Goal: Information Seeking & Learning: Check status

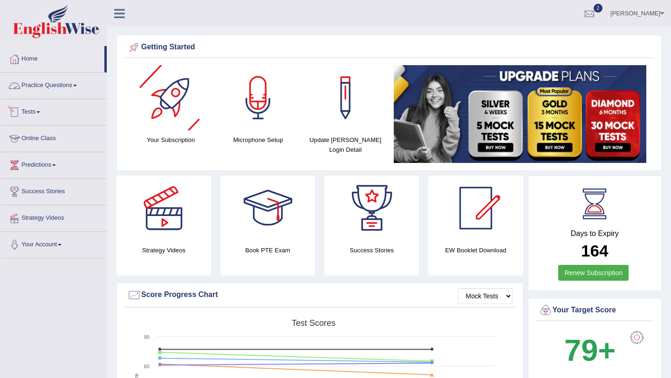
click at [28, 134] on link "Online Class" at bounding box center [53, 137] width 106 height 23
click at [28, 134] on link "Online Class" at bounding box center [52, 137] width 104 height 23
click at [28, 134] on link "Online Class" at bounding box center [53, 137] width 106 height 23
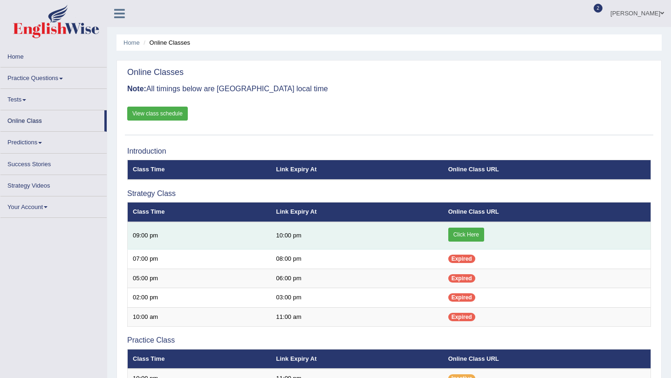
click at [475, 236] on link "Click Here" at bounding box center [466, 235] width 36 height 14
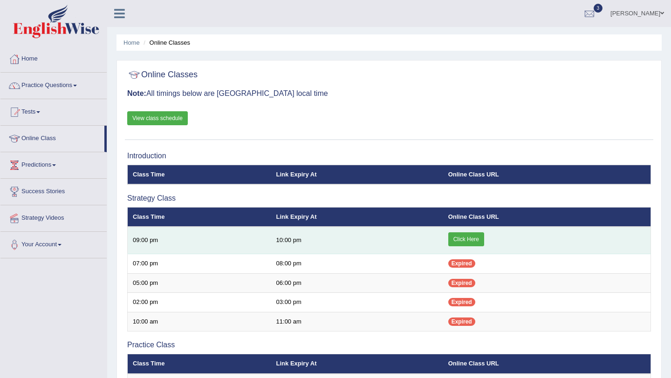
click at [467, 242] on link "Click Here" at bounding box center [466, 239] width 36 height 14
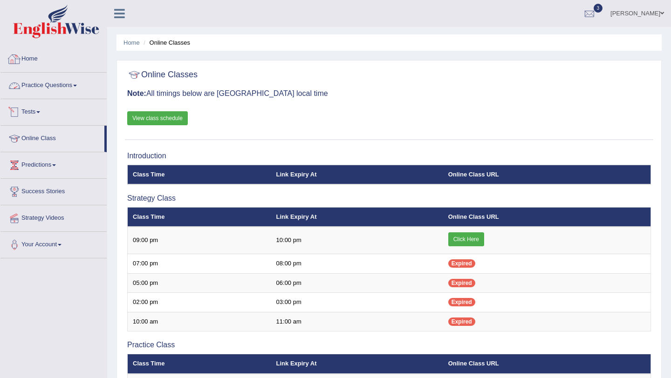
click at [71, 79] on link "Practice Questions" at bounding box center [53, 84] width 106 height 23
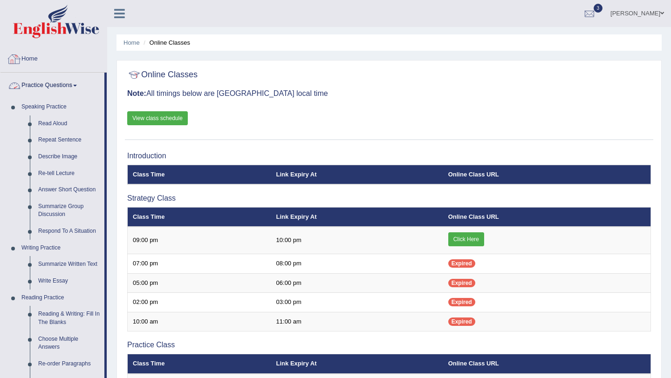
click at [33, 58] on link "Home" at bounding box center [53, 57] width 106 height 23
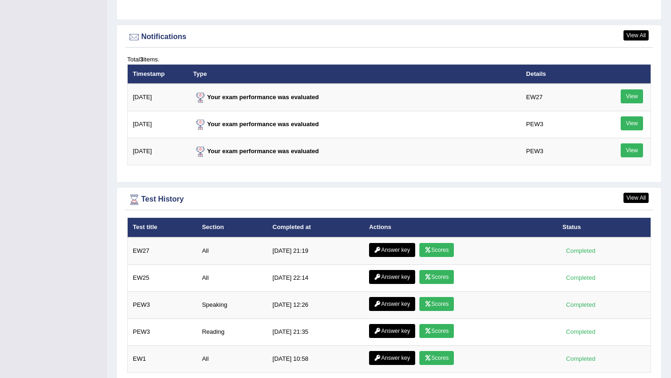
scroll to position [1154, 0]
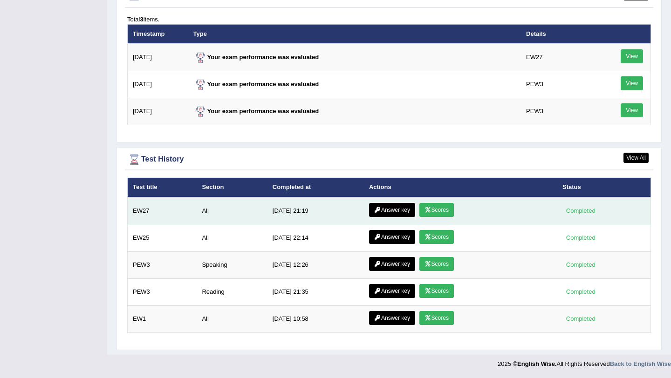
click at [436, 213] on link "Scores" at bounding box center [436, 210] width 34 height 14
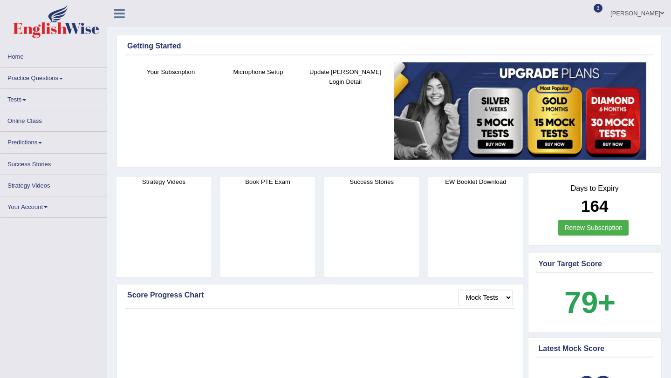
scroll to position [1154, 0]
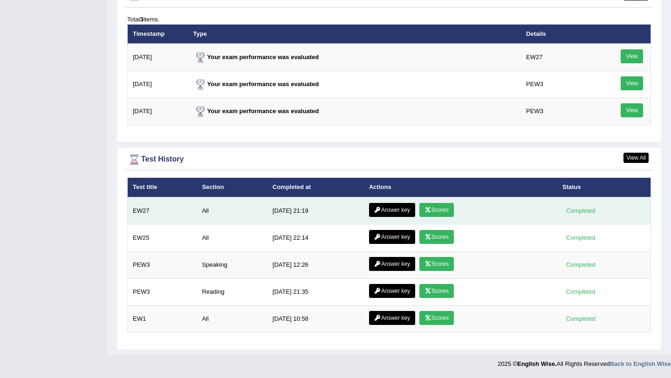
click at [437, 210] on link "Scores" at bounding box center [436, 210] width 34 height 14
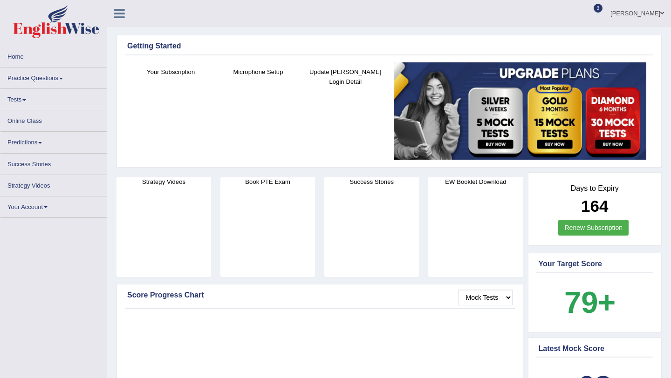
scroll to position [1154, 0]
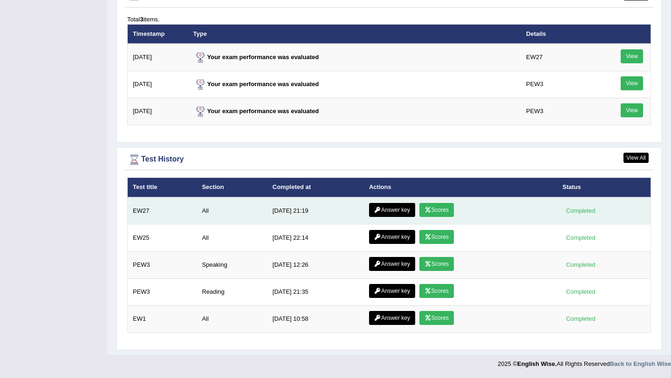
click at [397, 214] on link "Answer key" at bounding box center [392, 210] width 46 height 14
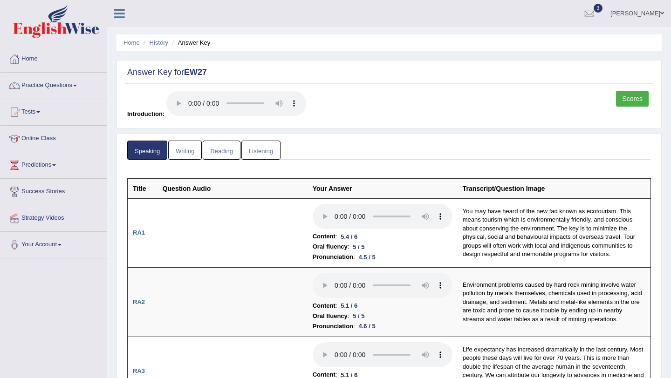
click at [192, 150] on link "Writing" at bounding box center [185, 150] width 34 height 19
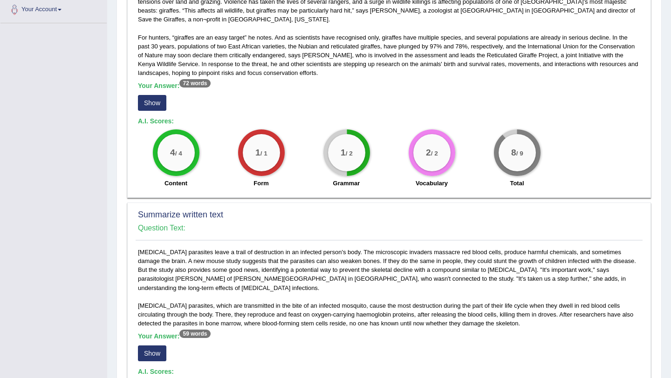
scroll to position [229, 0]
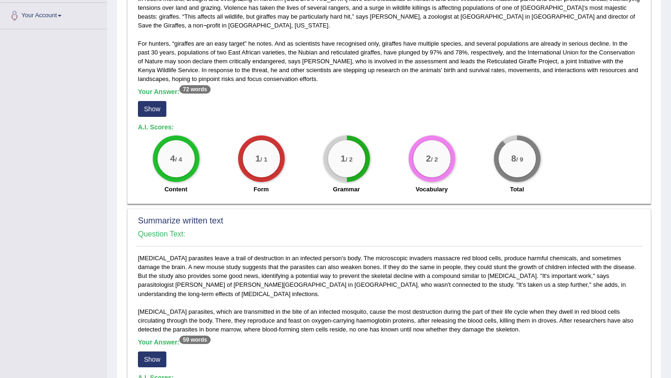
click at [154, 101] on button "Show" at bounding box center [152, 109] width 28 height 16
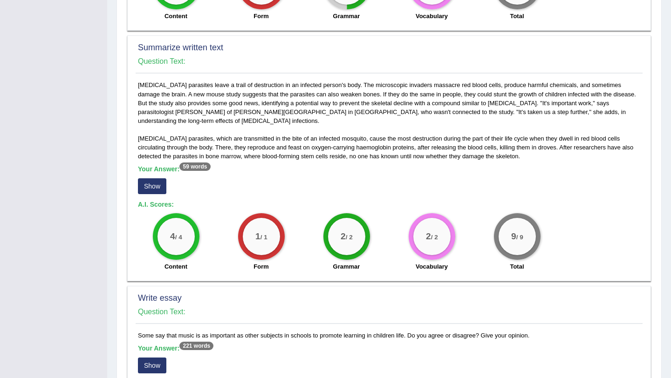
scroll to position [424, 0]
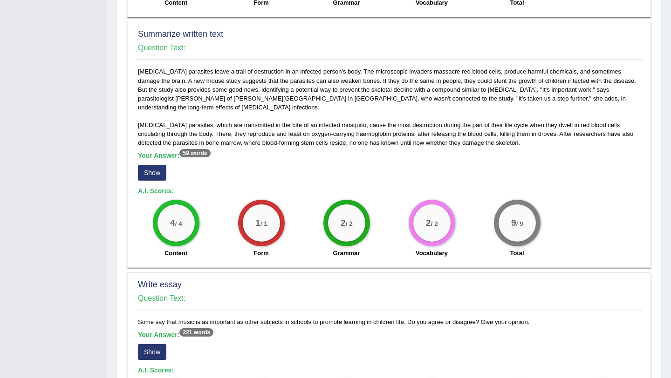
click at [158, 165] on button "Show" at bounding box center [152, 173] width 28 height 16
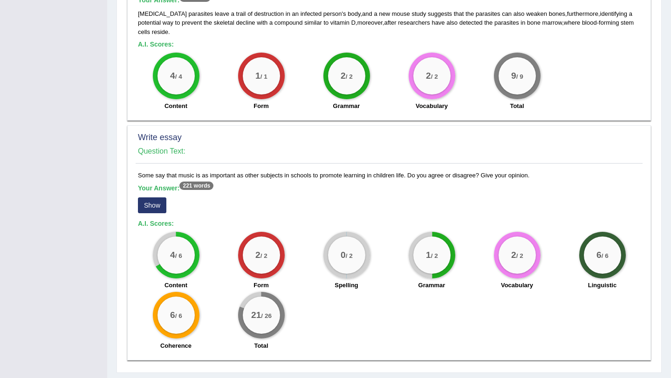
scroll to position [587, 0]
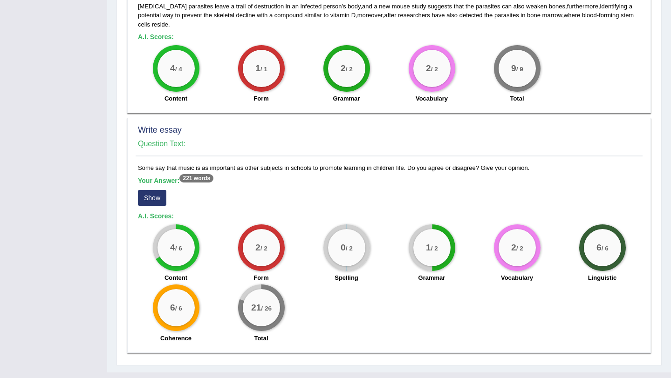
click at [156, 190] on button "Show" at bounding box center [152, 198] width 28 height 16
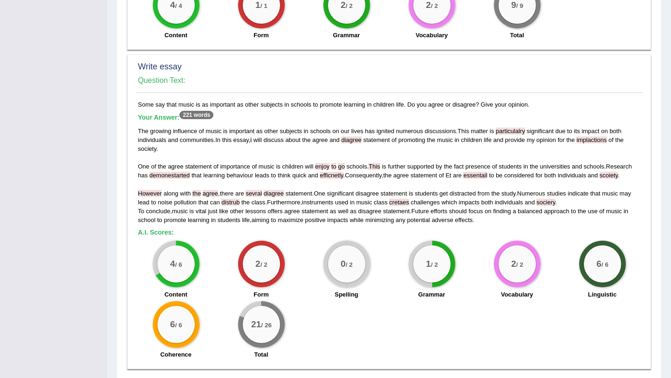
scroll to position [652, 0]
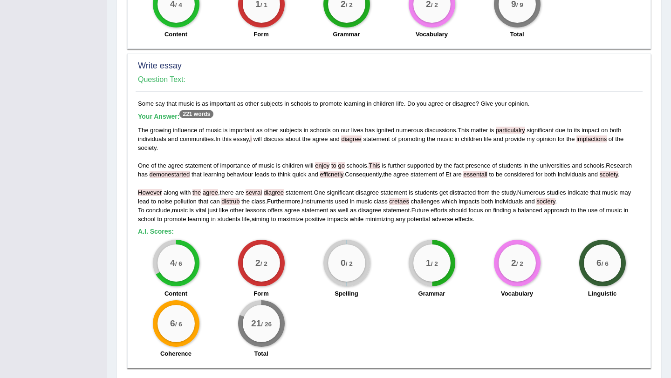
click at [272, 189] on span "diagree" at bounding box center [274, 192] width 20 height 7
click at [280, 189] on span "diagree" at bounding box center [274, 192] width 20 height 7
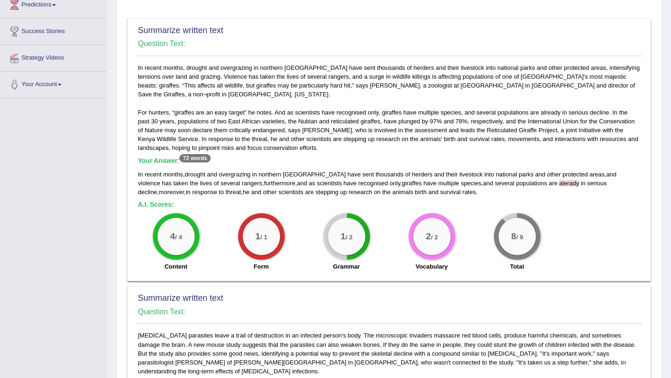
scroll to position [0, 0]
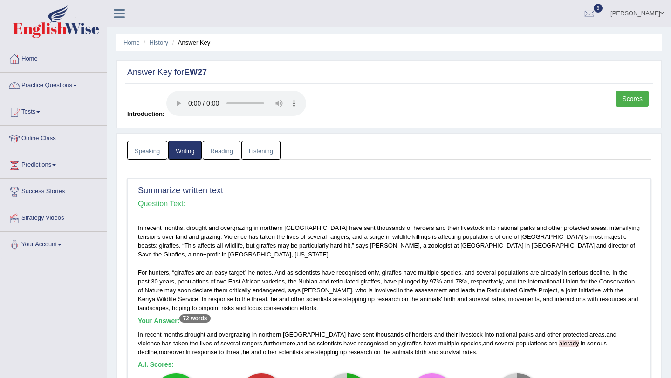
click at [222, 155] on link "Reading" at bounding box center [221, 150] width 37 height 19
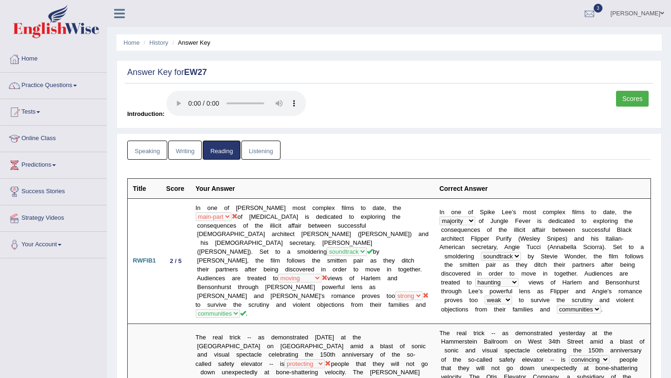
click at [260, 147] on link "Listening" at bounding box center [260, 150] width 39 height 19
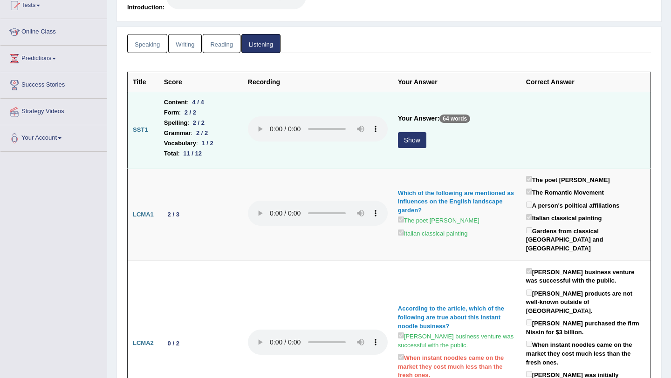
scroll to position [107, 0]
click at [404, 141] on button "Show" at bounding box center [412, 140] width 28 height 16
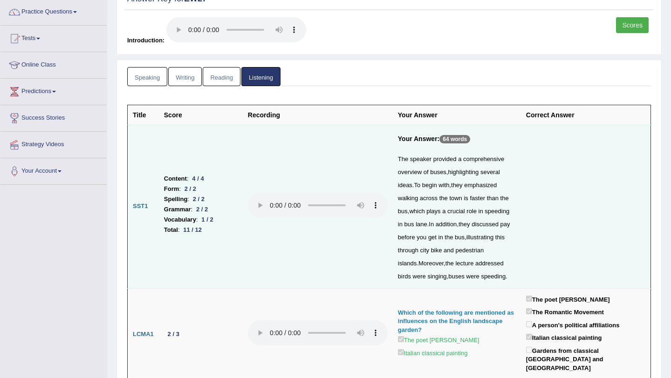
scroll to position [0, 0]
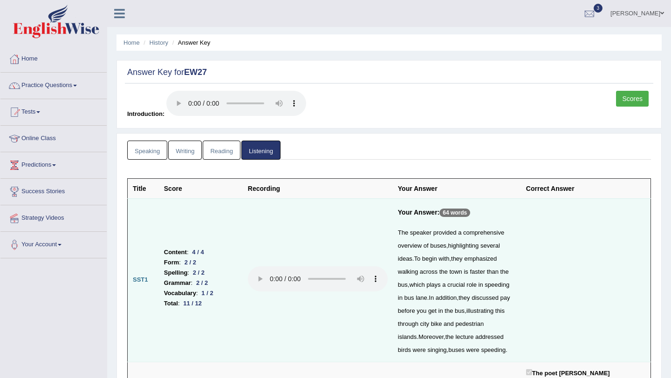
click at [193, 151] on link "Writing" at bounding box center [185, 150] width 34 height 19
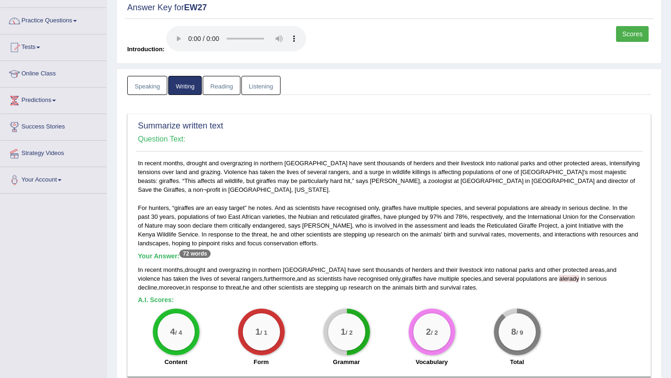
scroll to position [57, 0]
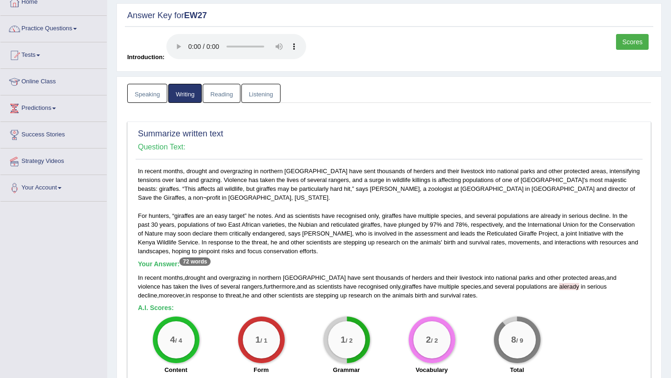
click at [263, 95] on link "Listening" at bounding box center [260, 93] width 39 height 19
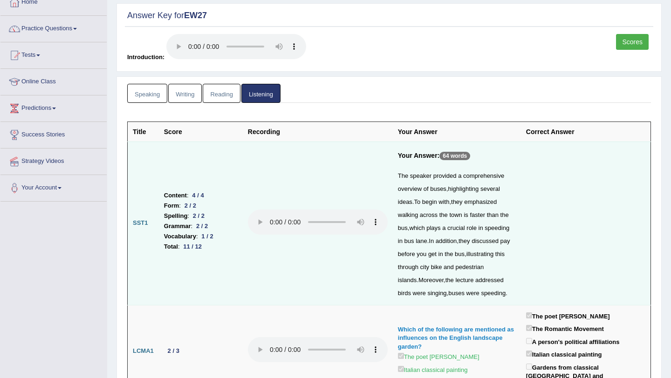
click at [627, 36] on link "Scores" at bounding box center [632, 42] width 33 height 16
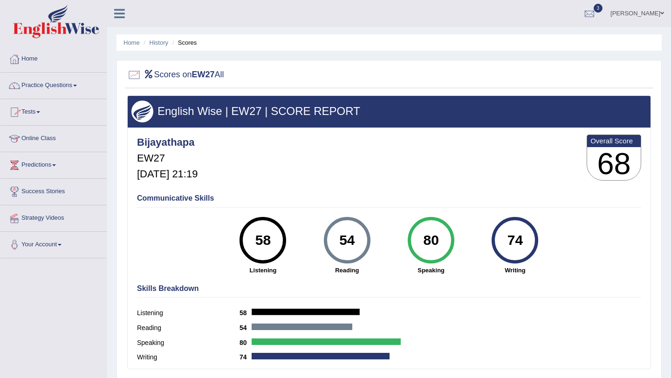
click at [163, 46] on li "History" at bounding box center [154, 42] width 27 height 9
click at [193, 41] on li "Scores" at bounding box center [183, 42] width 27 height 9
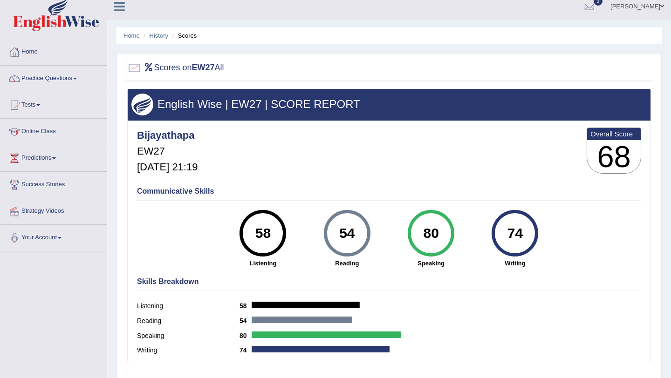
scroll to position [5, 0]
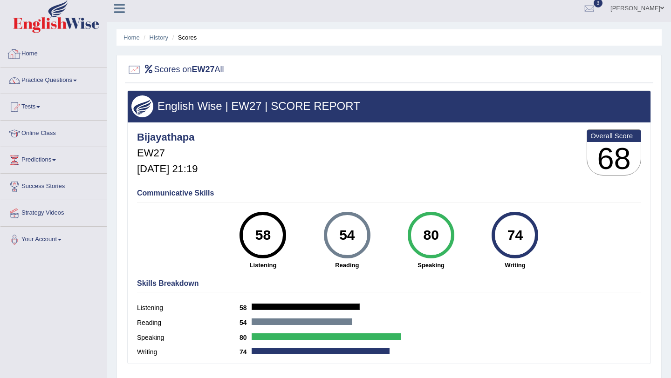
click at [20, 54] on div at bounding box center [14, 54] width 14 height 14
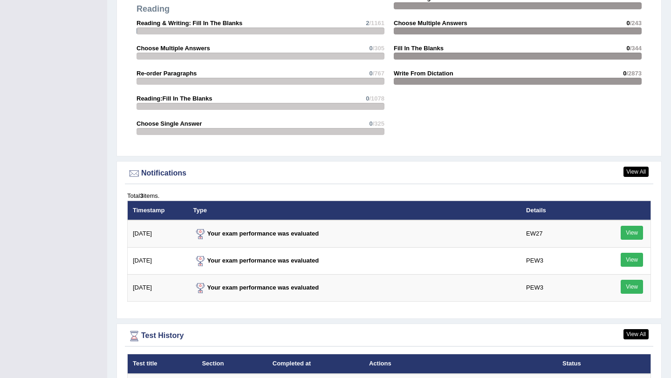
scroll to position [1154, 0]
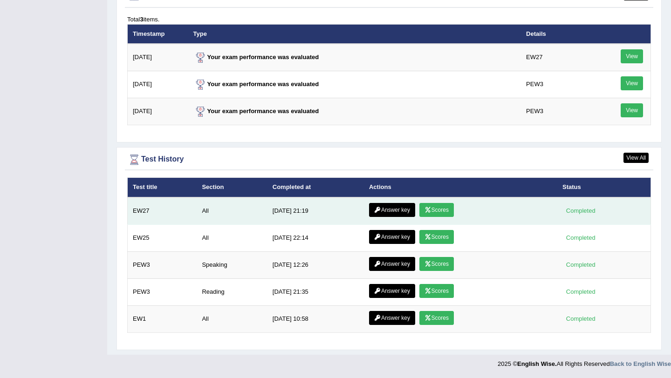
click at [434, 206] on link "Scores" at bounding box center [436, 210] width 34 height 14
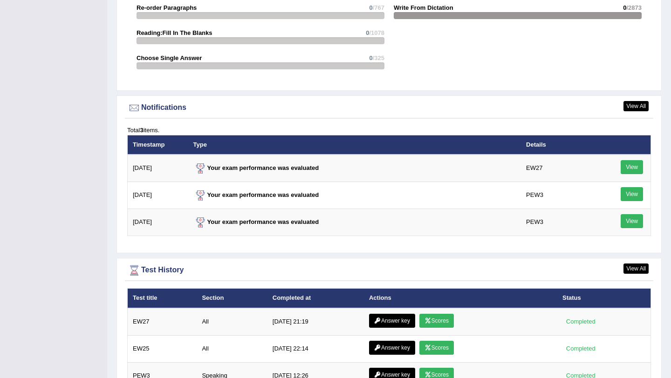
scroll to position [1154, 0]
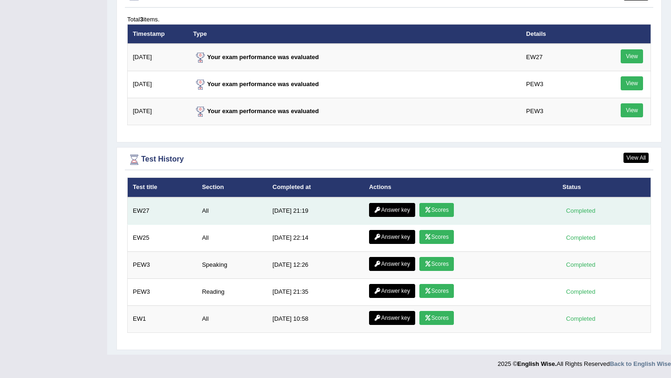
click at [400, 210] on link "Answer key" at bounding box center [392, 210] width 46 height 14
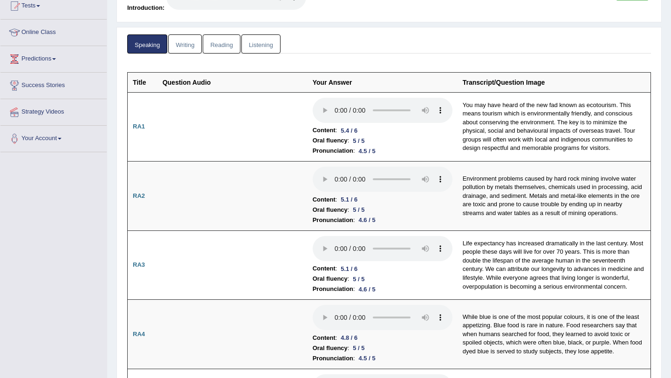
scroll to position [105, 0]
click at [267, 40] on link "Listening" at bounding box center [260, 44] width 39 height 19
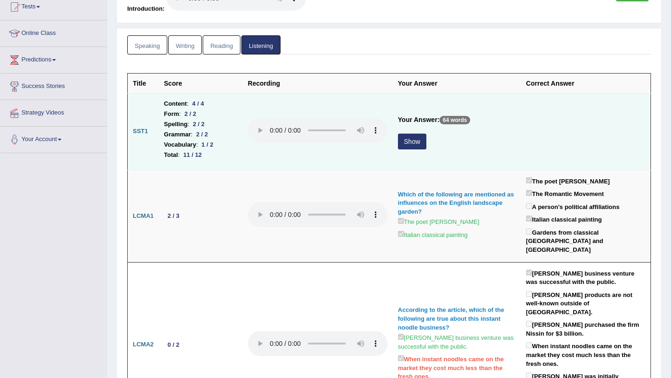
click at [414, 139] on button "Show" at bounding box center [412, 142] width 28 height 16
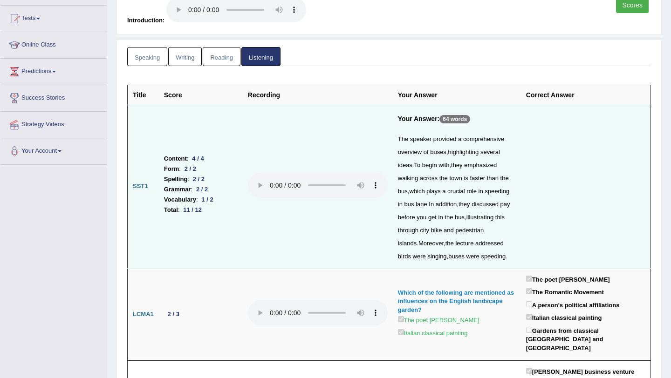
scroll to position [0, 0]
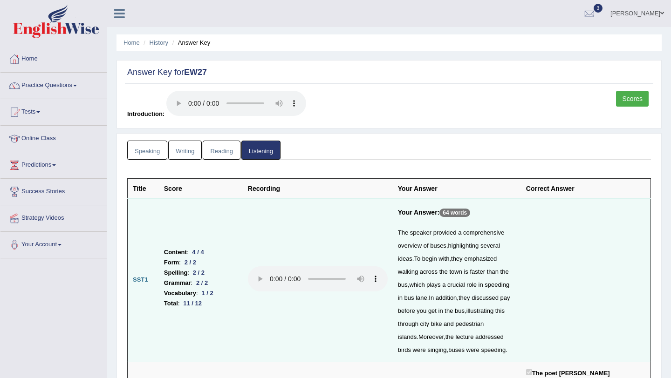
click at [190, 153] on link "Writing" at bounding box center [185, 150] width 34 height 19
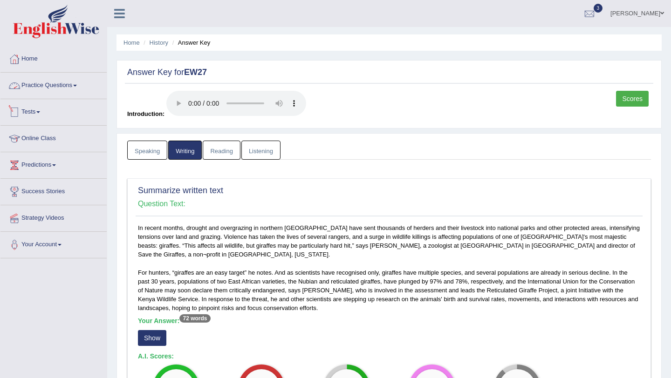
click at [72, 88] on link "Practice Questions" at bounding box center [53, 84] width 106 height 23
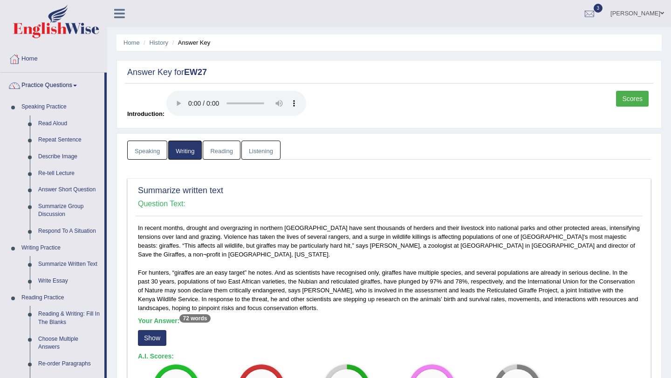
click at [632, 103] on link "Scores" at bounding box center [632, 99] width 33 height 16
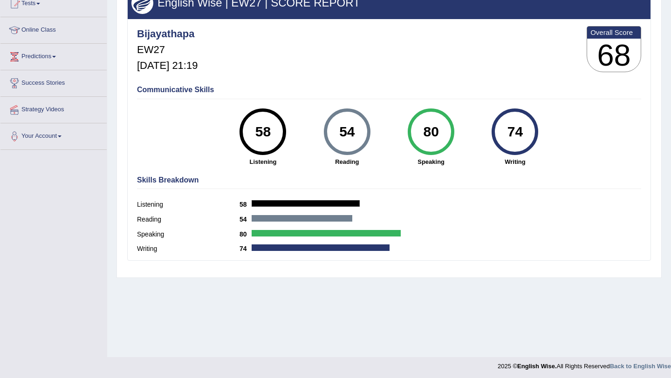
scroll to position [111, 0]
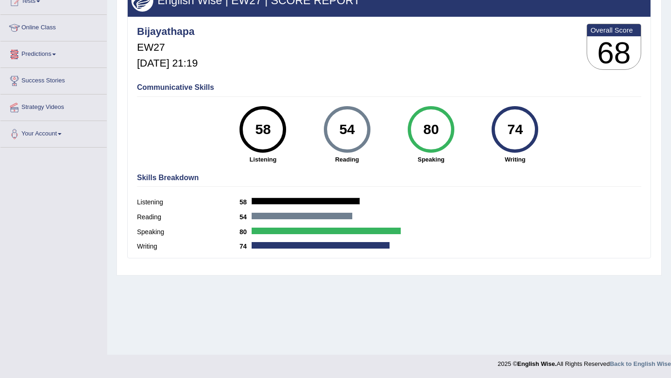
click at [54, 52] on link "Predictions" at bounding box center [53, 52] width 106 height 23
click at [47, 33] on link "Online Class" at bounding box center [53, 26] width 106 height 23
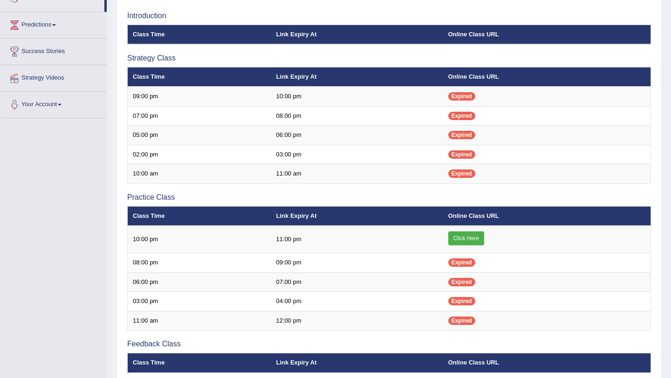
scroll to position [153, 0]
